Goal: Task Accomplishment & Management: Manage account settings

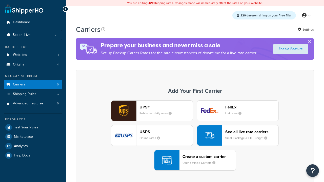
click at [195, 136] on div "UPS® Published daily rates FedEx List rates USPS Online rates See all live rate…" at bounding box center [194, 136] width 227 height 70
click at [195, 161] on div "Create a custom carrier User-defined Carriers" at bounding box center [209, 160] width 53 height 12
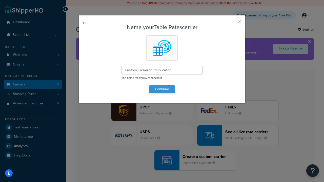
type input "Custom Carrier for duplication"
click at [162, 89] on button "Continue" at bounding box center [161, 89] width 25 height 8
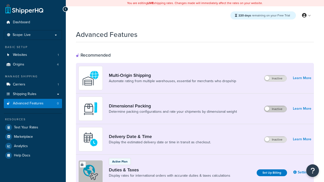
click at [276, 109] on label "Inactive" at bounding box center [275, 109] width 22 height 6
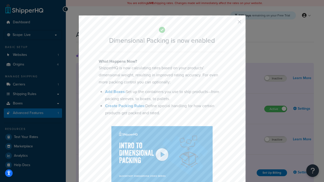
click at [232, 23] on button "button" at bounding box center [231, 23] width 1 height 1
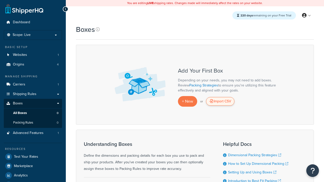
click at [220, 102] on div "Import CSV" at bounding box center [220, 101] width 28 height 9
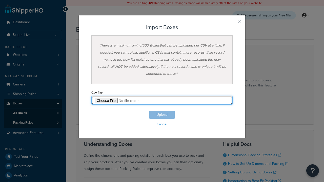
click at [162, 101] on input "file" at bounding box center [161, 100] width 141 height 9
type input "C:\fakepath\importBoxesFailure.csv"
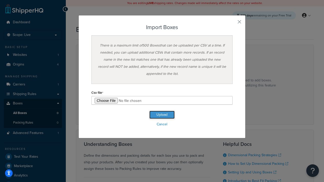
click at [162, 115] on button "Upload" at bounding box center [161, 115] width 25 height 8
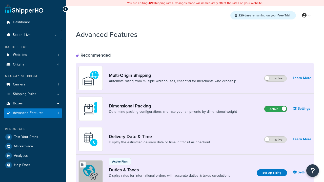
click at [276, 109] on label "Active" at bounding box center [276, 109] width 22 height 6
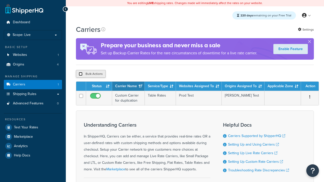
click at [81, 75] on input "checkbox" at bounding box center [81, 74] width 4 height 4
checkbox input "true"
click at [0, 0] on button "Delete" at bounding box center [0, 0] width 0 height 0
